Goal: Check status

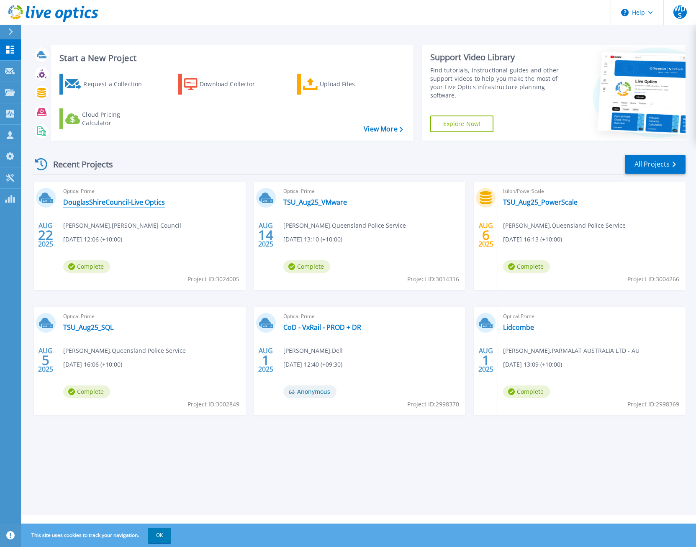
click at [112, 204] on link "DouglasShireCouncil-Live Optics" at bounding box center [114, 202] width 102 height 8
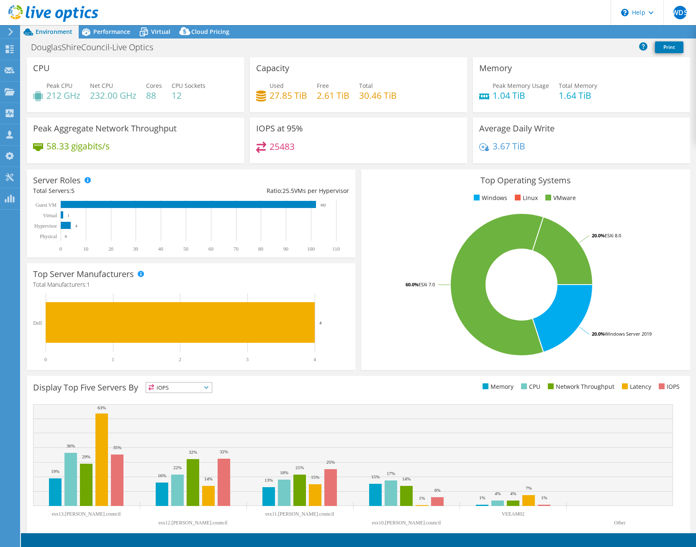
select select "Australia"
select select "AUD"
